Goal: Navigation & Orientation: Find specific page/section

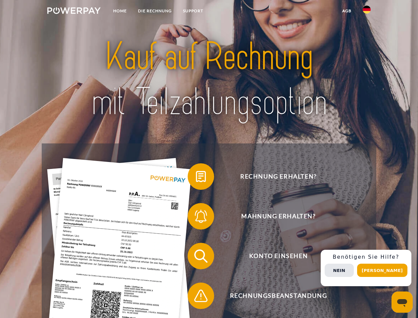
click at [74, 12] on img at bounding box center [73, 10] width 53 height 7
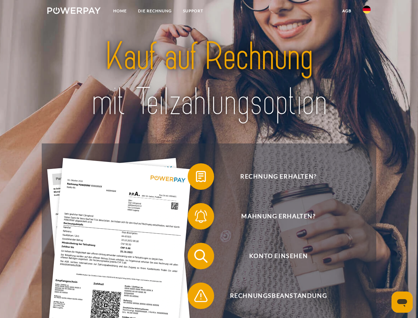
click at [366, 12] on img at bounding box center [366, 10] width 8 height 8
click at [346, 11] on link "agb" at bounding box center [346, 11] width 21 height 12
click at [196, 178] on span at bounding box center [190, 176] width 33 height 33
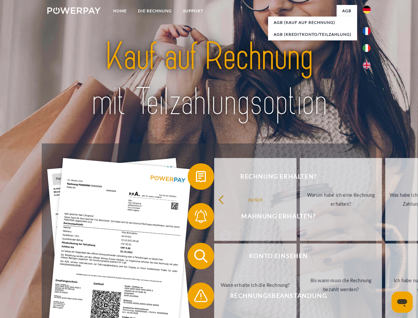
click at [214, 217] on link "zurück" at bounding box center [255, 199] width 82 height 83
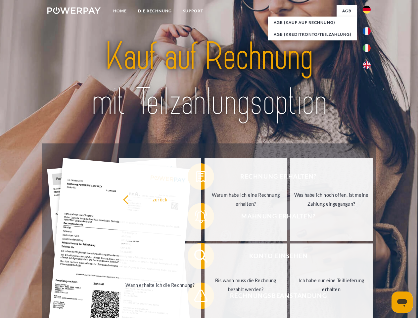
click at [196, 257] on span at bounding box center [190, 255] width 33 height 33
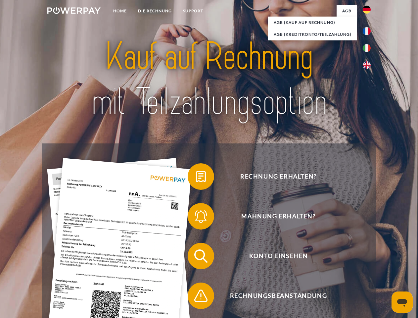
click at [196, 297] on span at bounding box center [190, 295] width 33 height 33
click at [368, 268] on div "Rechnung erhalten? Mahnung erhalten? Konto einsehen" at bounding box center [209, 275] width 334 height 265
click at [352, 269] on span "Konto einsehen" at bounding box center [278, 255] width 162 height 26
click at [384, 270] on header "Home DIE RECHNUNG SUPPORT" at bounding box center [209, 228] width 418 height 457
